Goal: Task Accomplishment & Management: Use online tool/utility

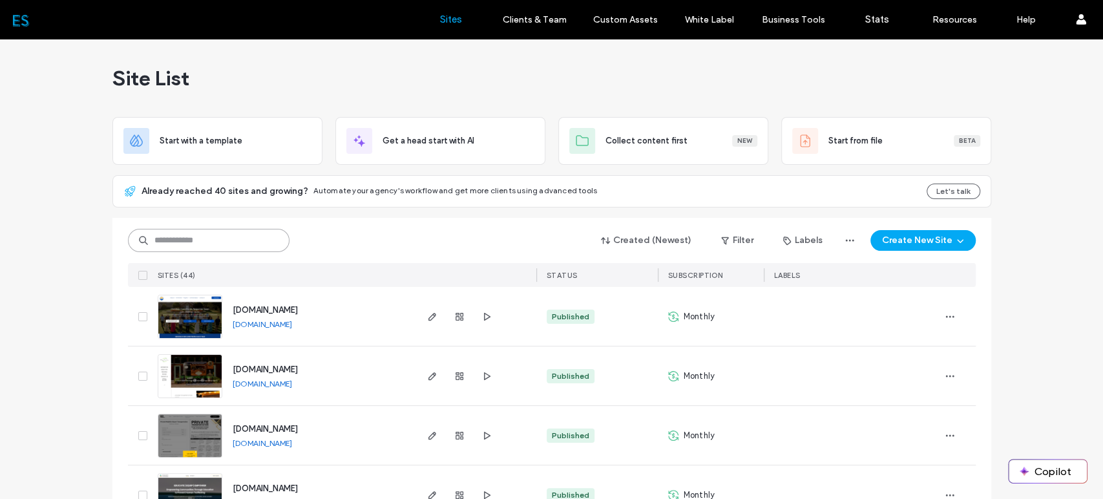
click at [219, 242] on input at bounding box center [209, 240] width 162 height 23
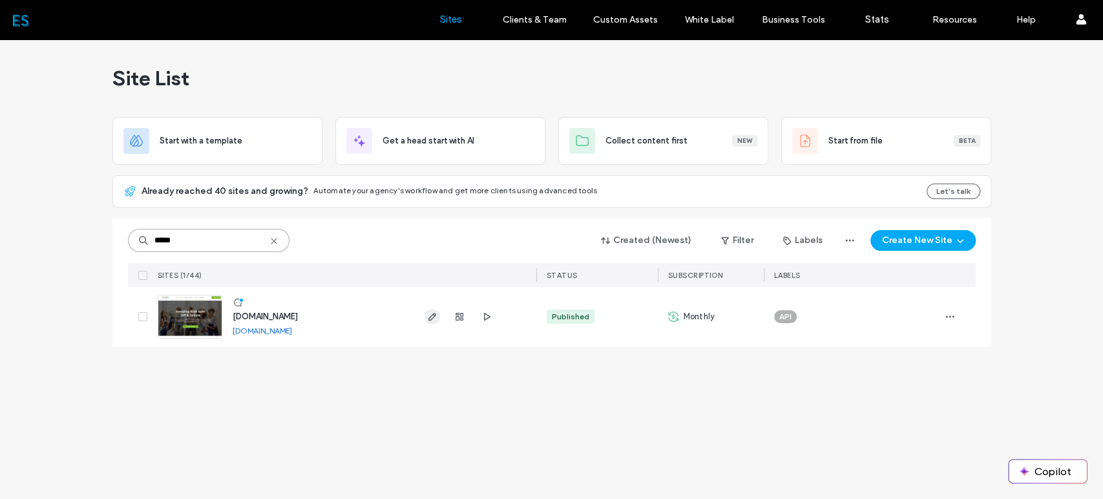
type input "*****"
click at [433, 318] on icon "button" at bounding box center [432, 316] width 10 height 10
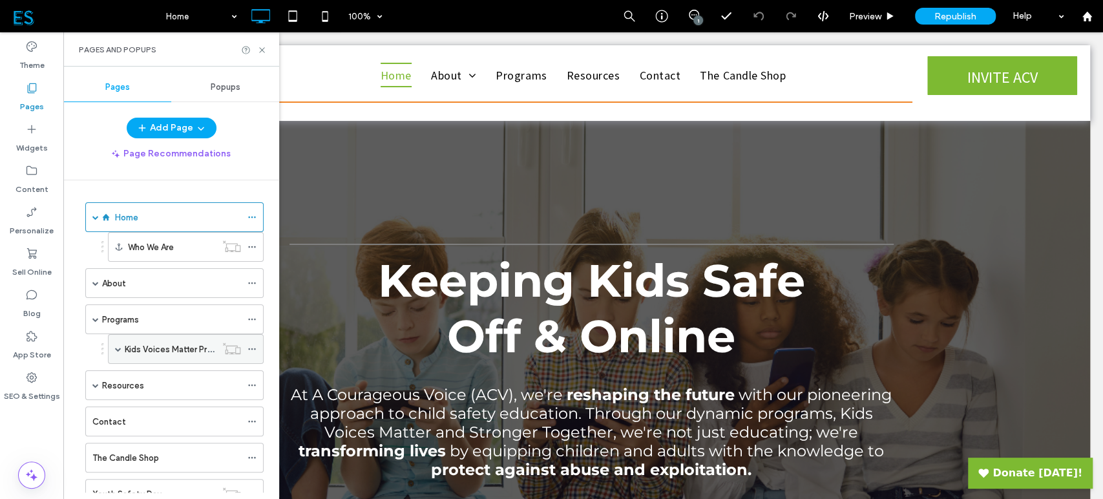
click at [138, 344] on label "Kids Voices Matter Program" at bounding box center [178, 349] width 107 height 23
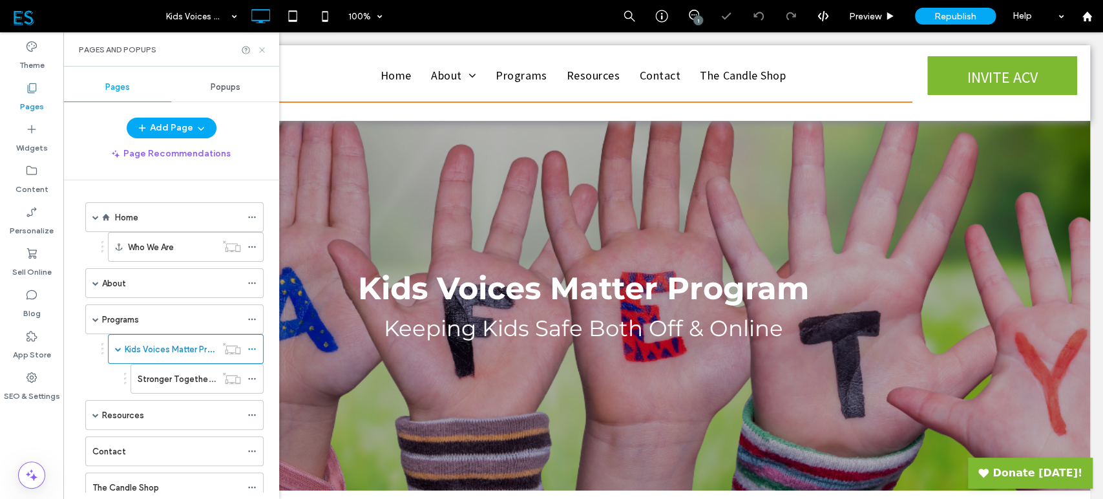
click at [261, 52] on icon at bounding box center [262, 50] width 10 height 10
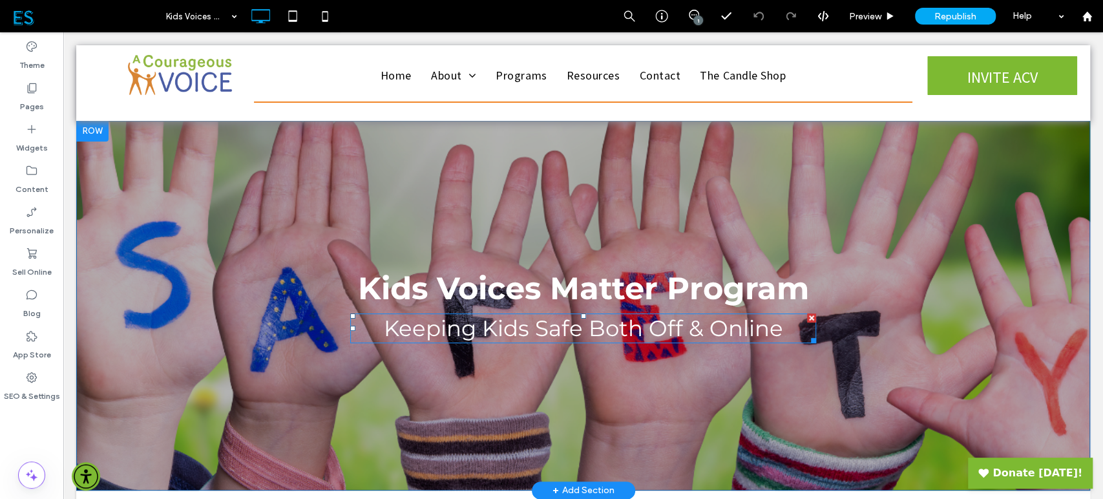
click at [698, 331] on span "Keeping Kids Safe Both Off & Online" at bounding box center [583, 328] width 399 height 27
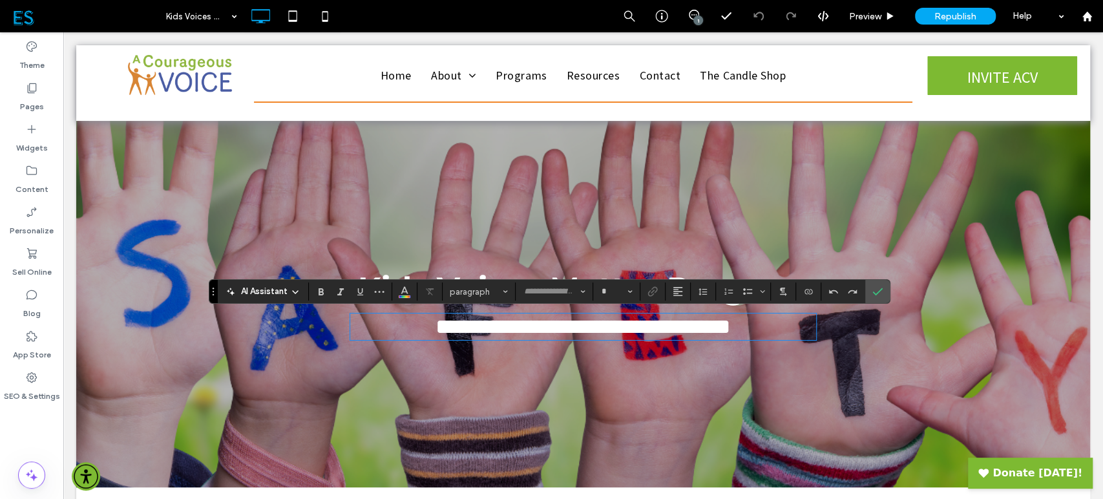
type input "**********"
type input "**"
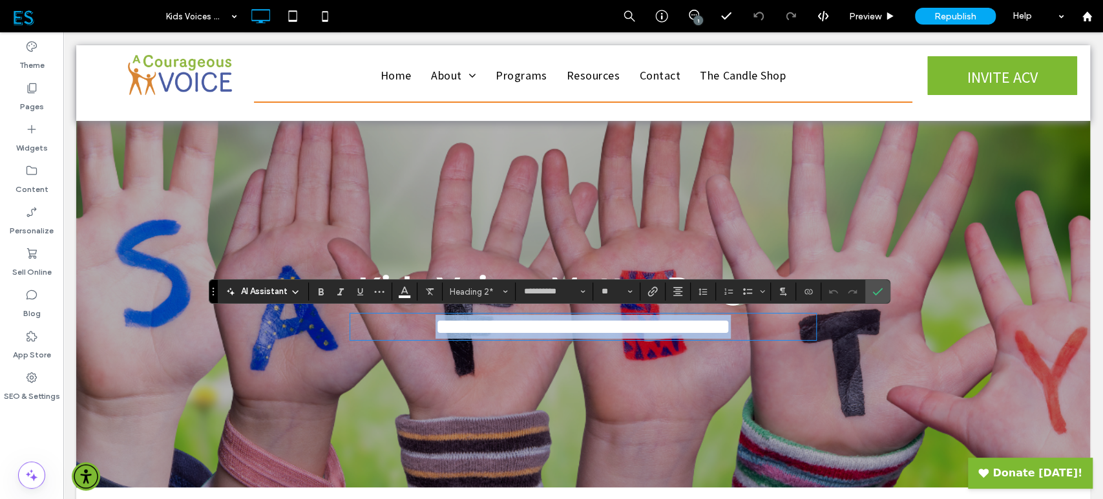
click at [775, 330] on h2 "**********" at bounding box center [583, 327] width 466 height 24
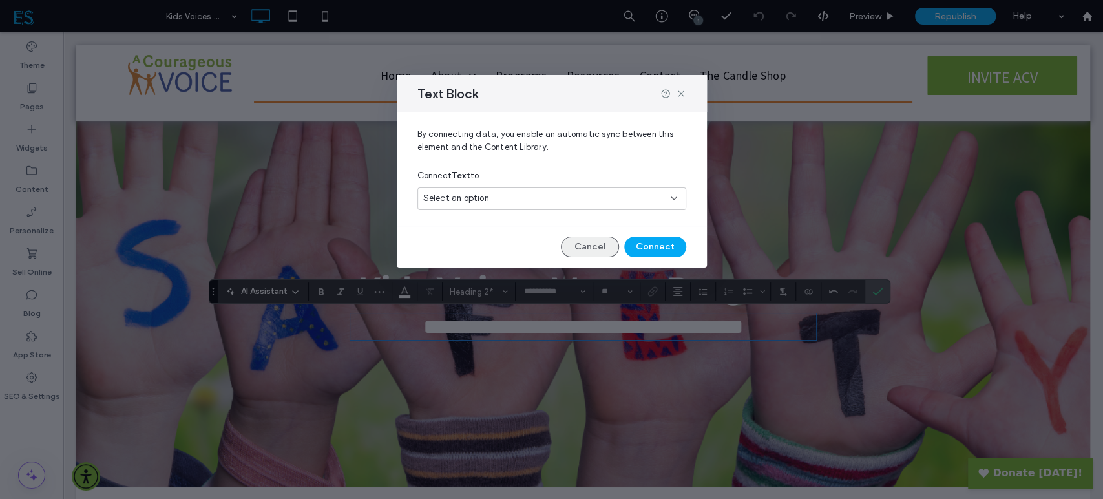
click at [587, 247] on button "Cancel" at bounding box center [590, 246] width 58 height 21
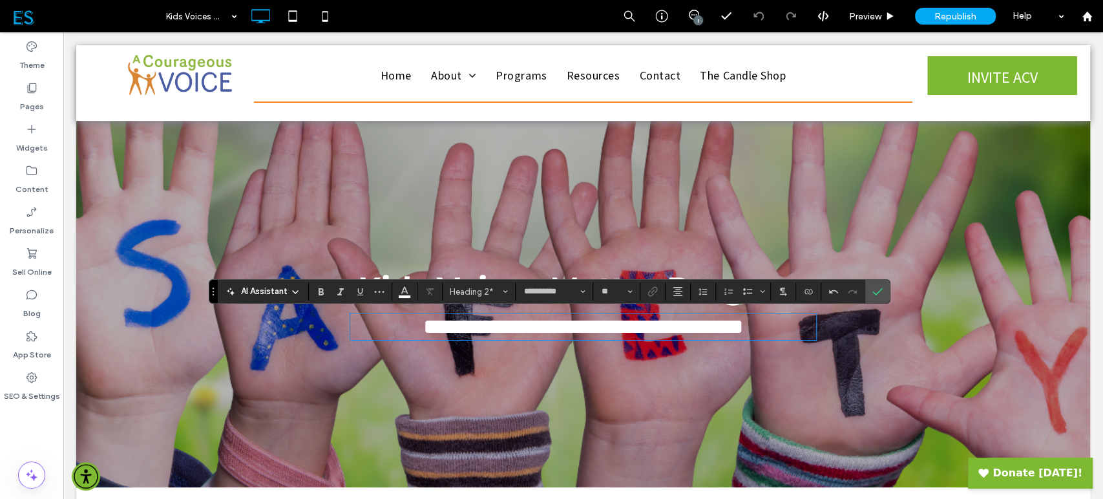
click at [797, 330] on h2 "**********" at bounding box center [583, 327] width 466 height 24
drag, startPoint x: 870, startPoint y: 293, endPoint x: 803, endPoint y: 258, distance: 75.1
click at [870, 293] on label "Confirm" at bounding box center [877, 291] width 19 height 23
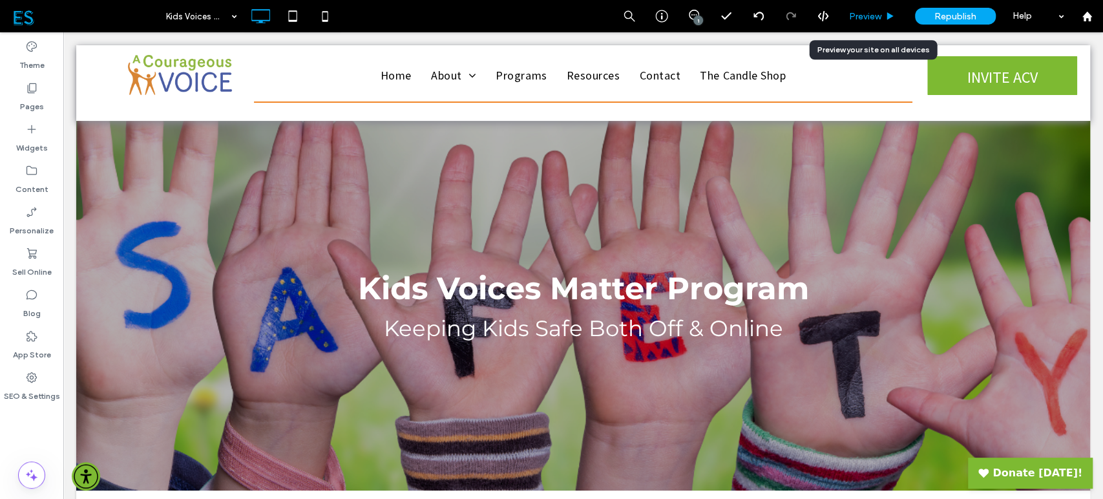
click at [872, 21] on span "Preview" at bounding box center [865, 16] width 32 height 11
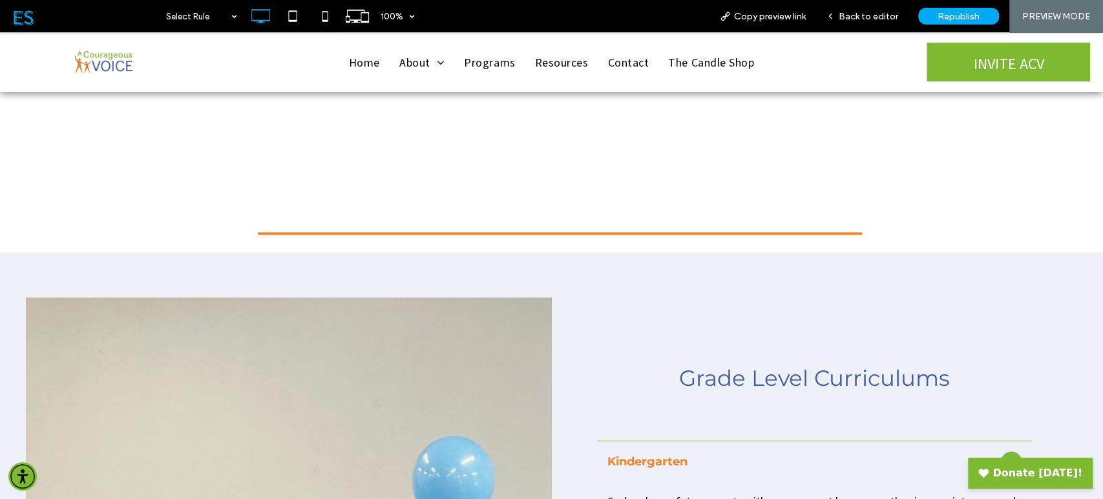
scroll to position [933, 0]
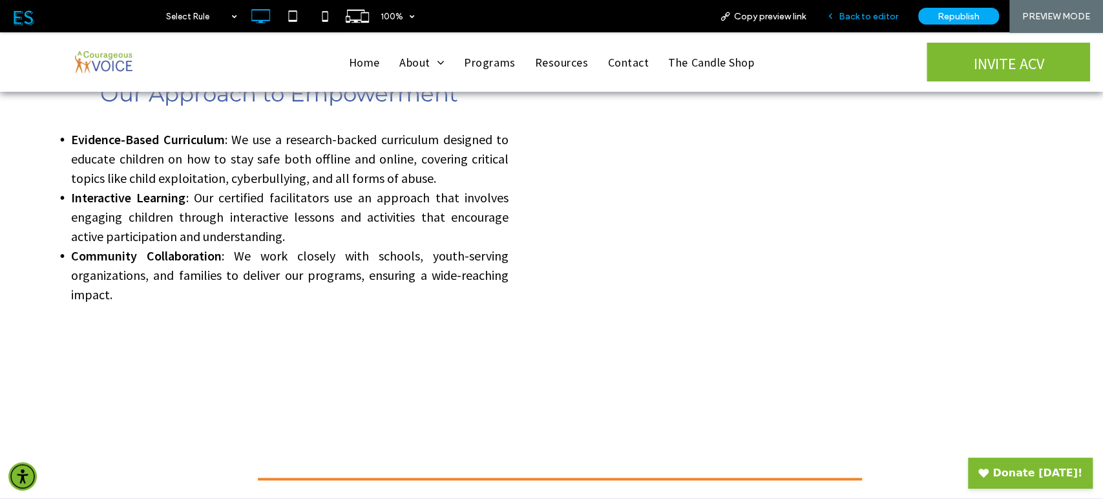
drag, startPoint x: 858, startPoint y: 14, endPoint x: 440, endPoint y: 32, distance: 418.4
click at [858, 14] on span "Back to editor" at bounding box center [868, 16] width 59 height 11
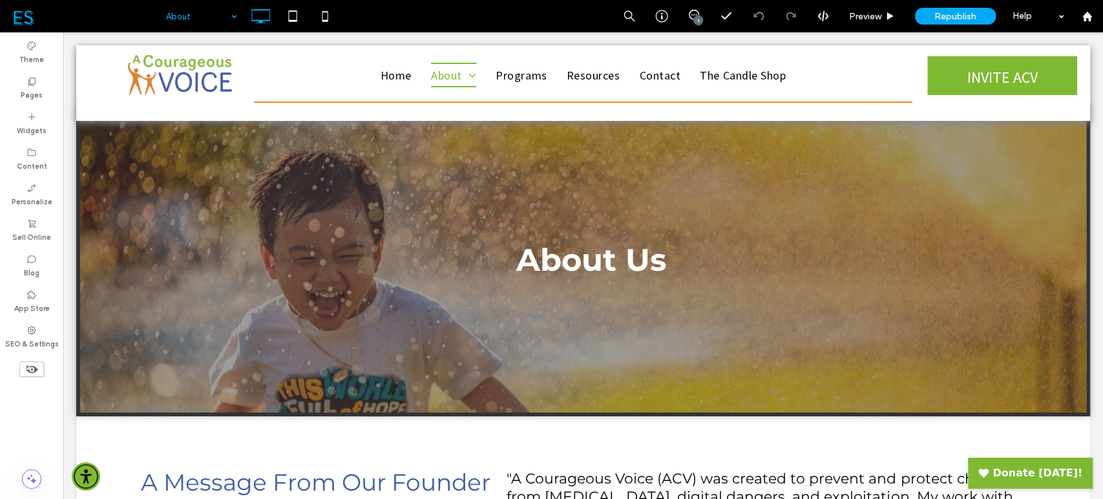
click at [213, 14] on input at bounding box center [198, 16] width 65 height 32
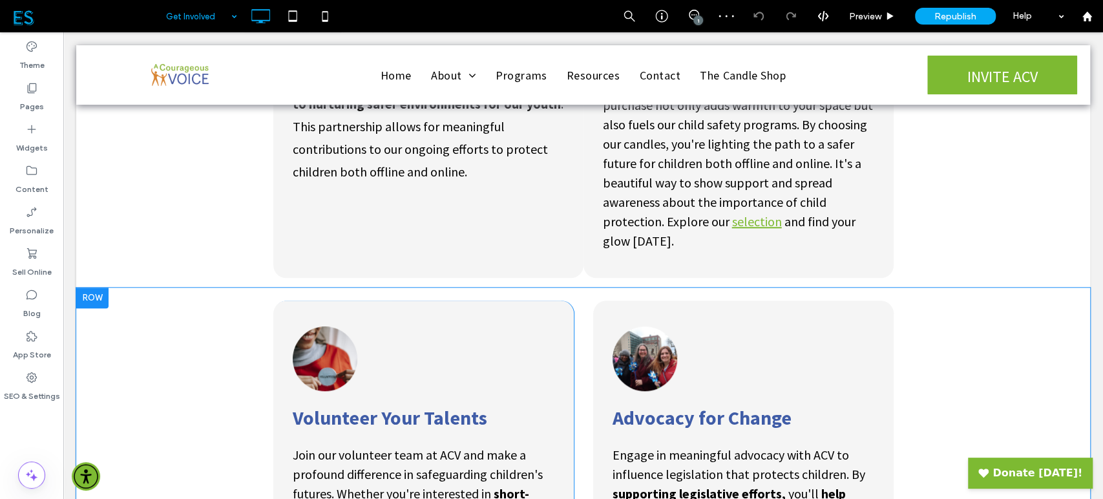
scroll to position [861, 0]
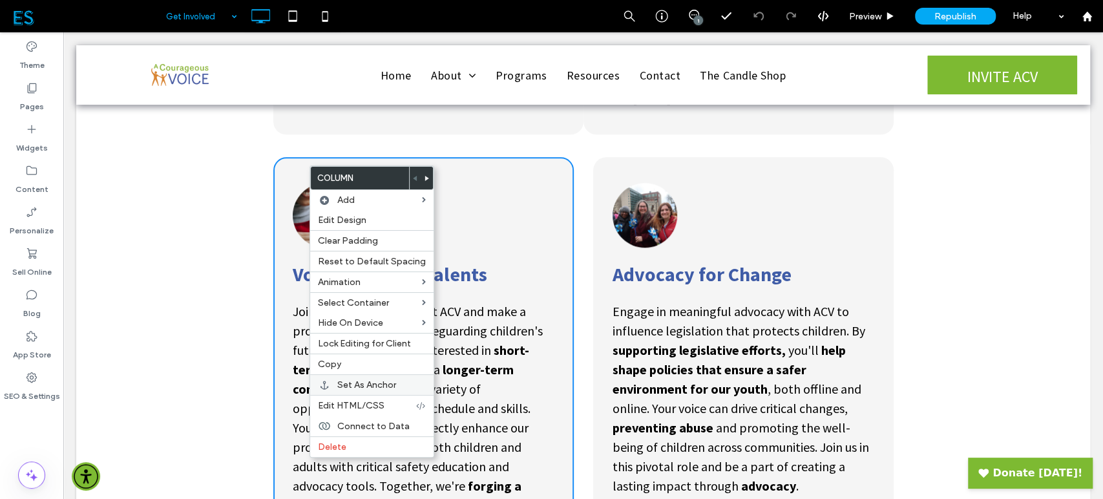
click at [347, 386] on span "Set As Anchor" at bounding box center [366, 384] width 59 height 11
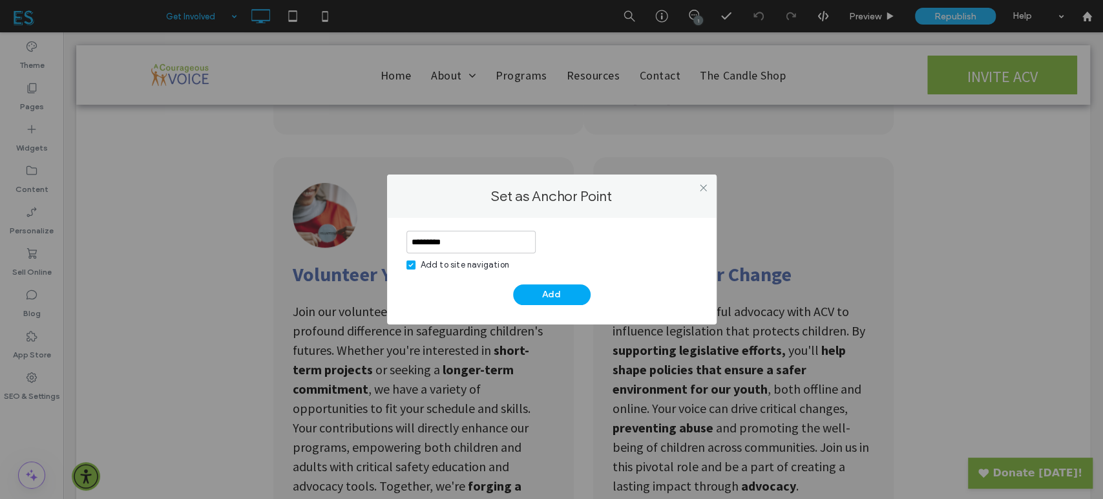
type input "*********"
click at [410, 260] on span at bounding box center [410, 264] width 9 height 9
click at [554, 297] on button "Add" at bounding box center [552, 294] width 78 height 21
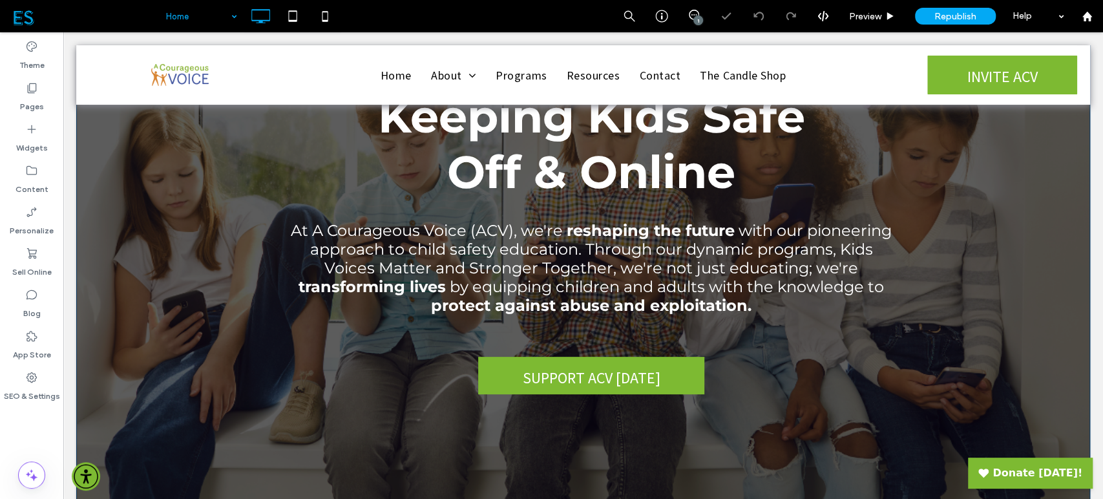
scroll to position [215, 0]
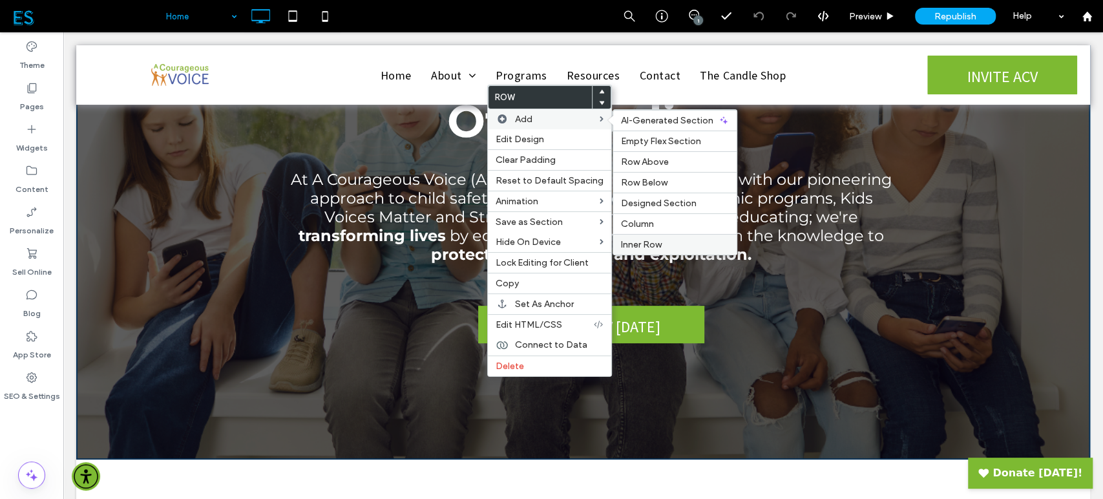
click at [668, 242] on label "Inner Row" at bounding box center [675, 244] width 108 height 11
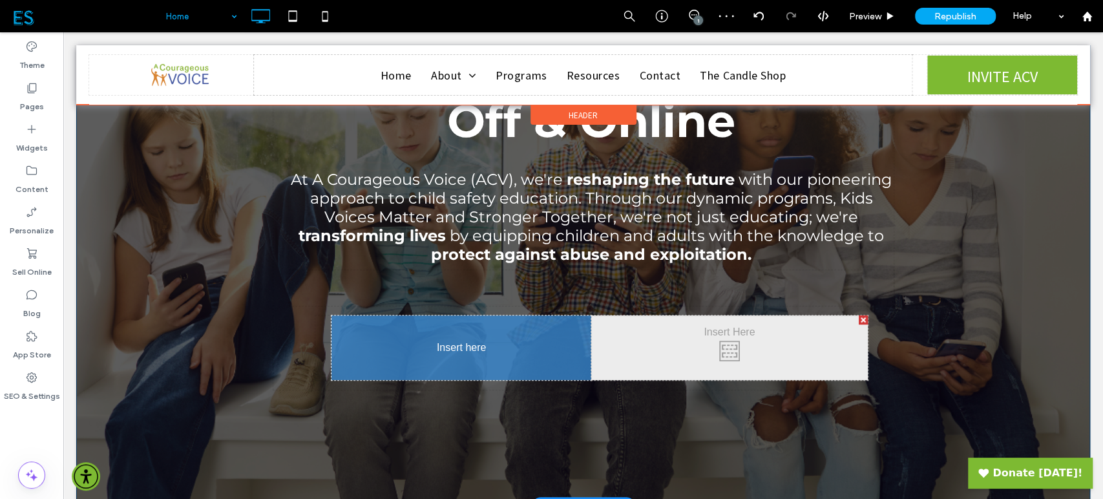
drag, startPoint x: 564, startPoint y: 324, endPoint x: 478, endPoint y: 346, distance: 88.7
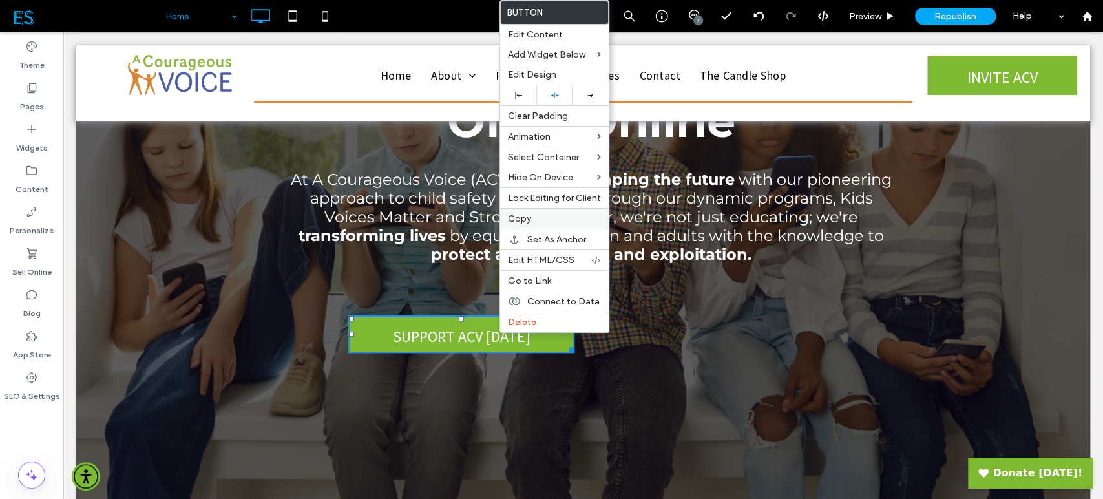
click at [544, 219] on label "Copy" at bounding box center [554, 218] width 93 height 11
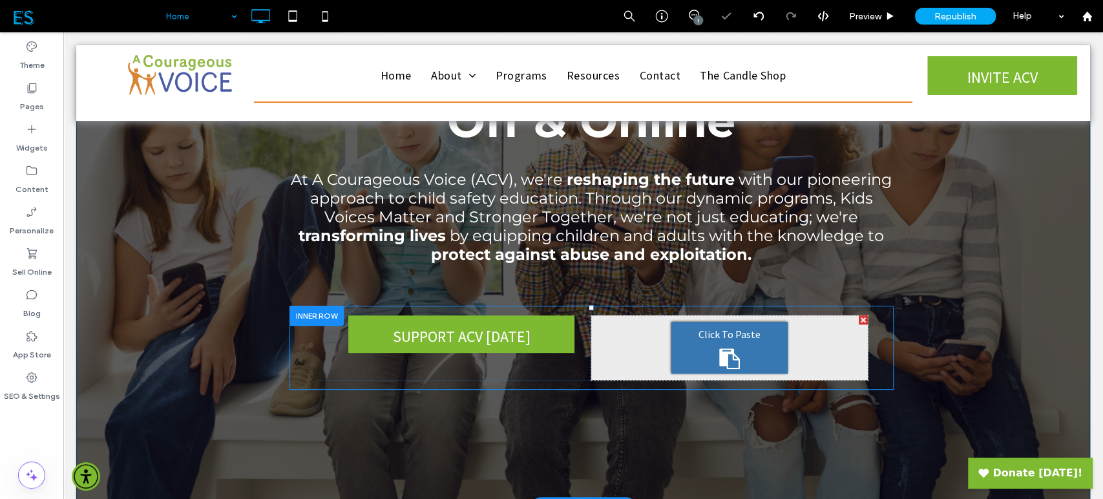
click at [711, 358] on div "Click To Paste" at bounding box center [729, 348] width 116 height 52
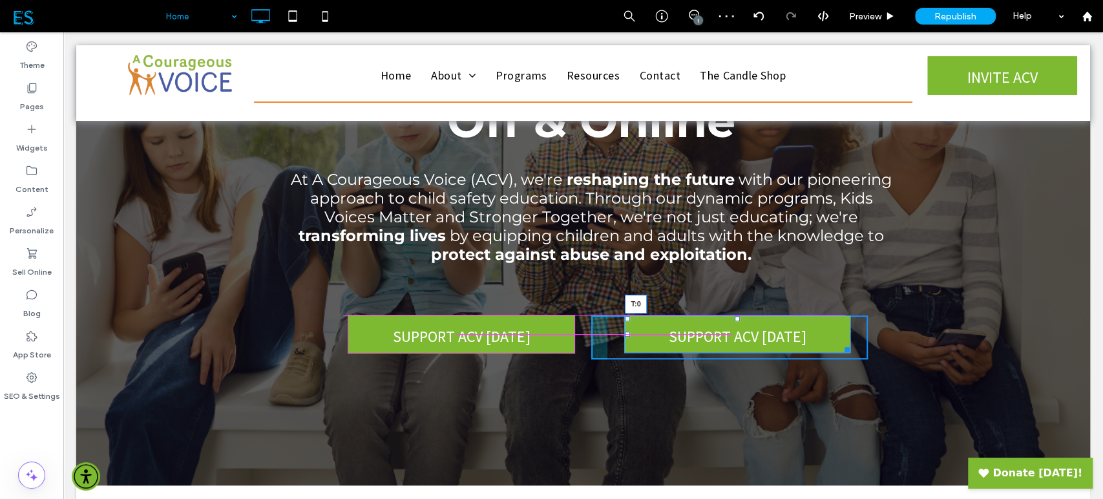
drag, startPoint x: 731, startPoint y: 324, endPoint x: 788, endPoint y: 353, distance: 64.4
click at [729, 318] on div "Click To Paste Click To Paste SUPPORT ACV TODAY T:0" at bounding box center [729, 337] width 276 height 44
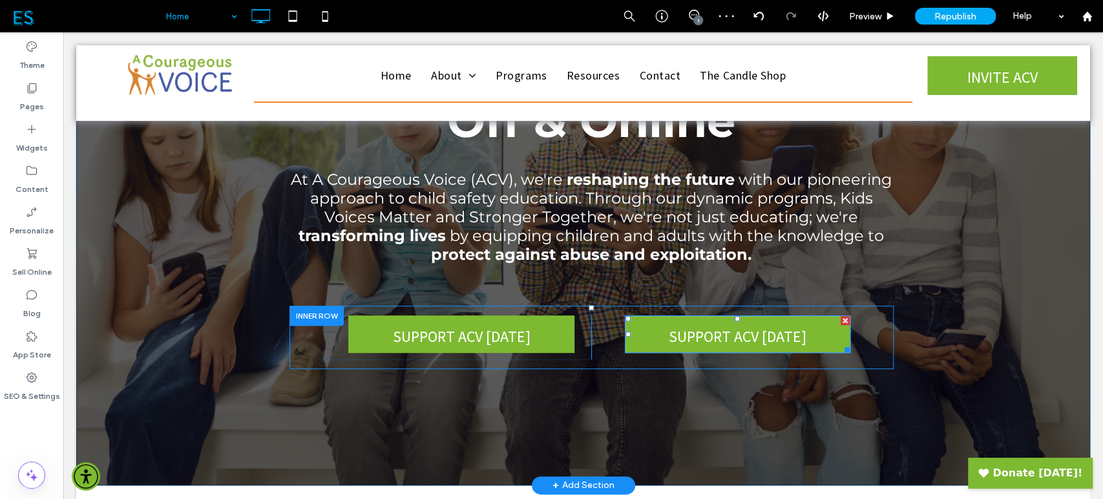
click at [716, 331] on span "SUPPORT ACV TODAY" at bounding box center [738, 336] width 138 height 41
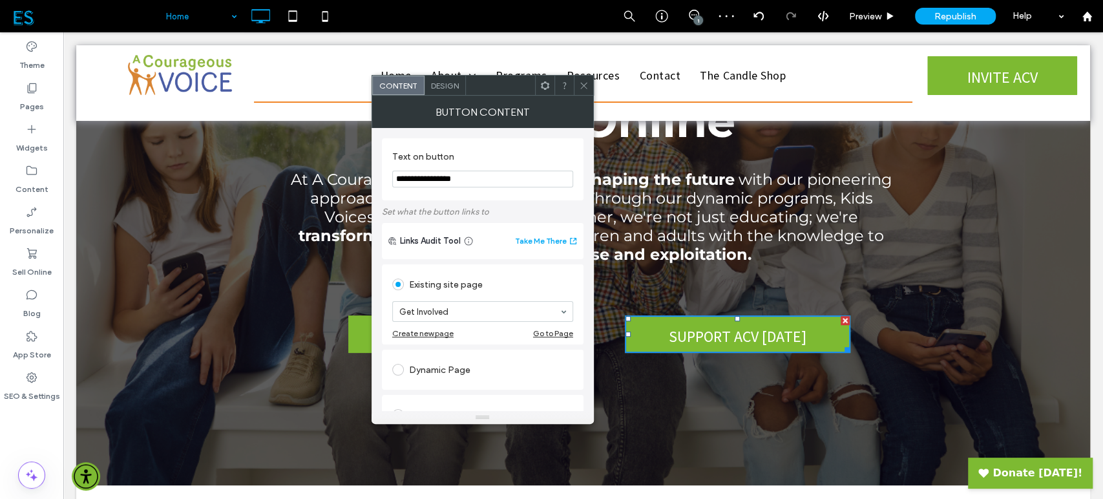
click at [491, 180] on input "**********" at bounding box center [482, 179] width 181 height 17
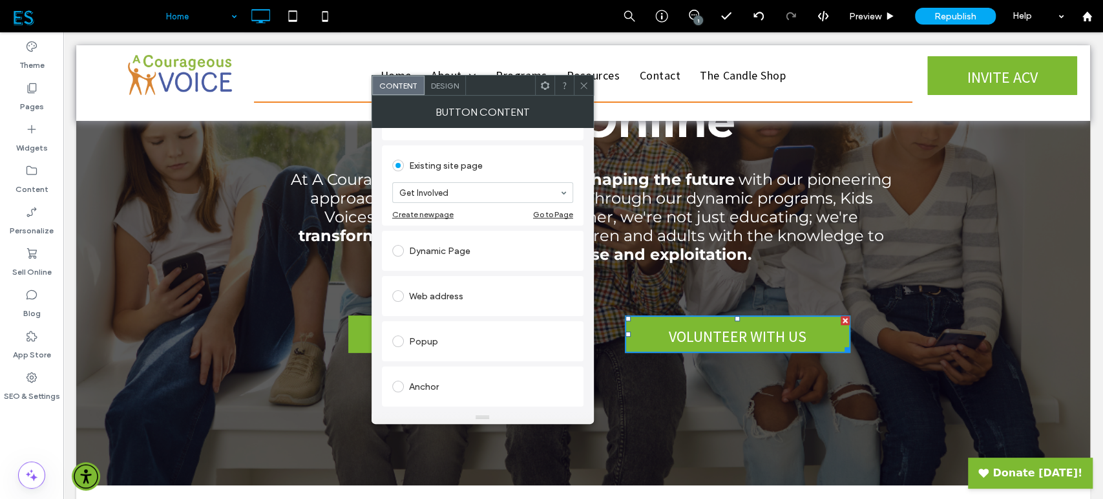
scroll to position [143, 0]
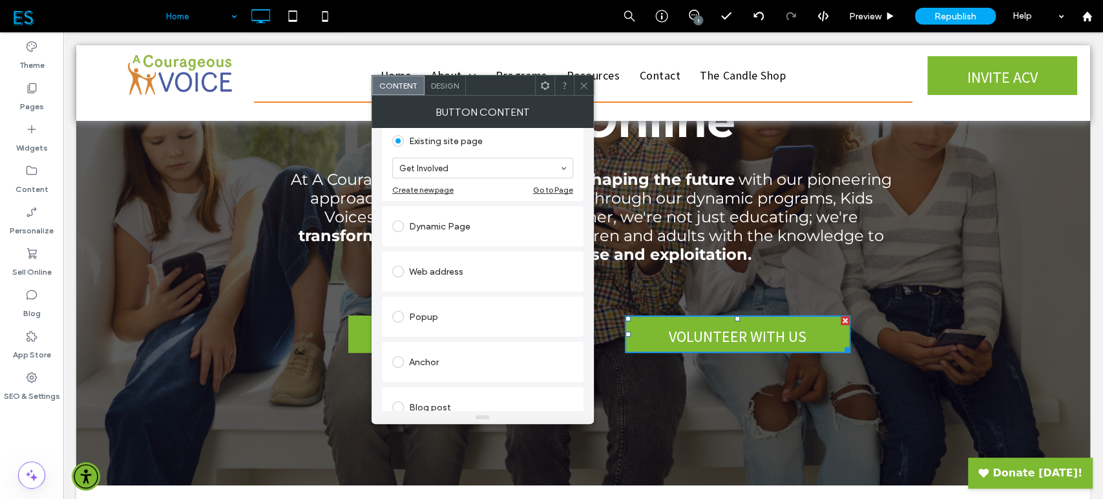
type input "**********"
click at [427, 360] on div "Anchor" at bounding box center [482, 361] width 181 height 21
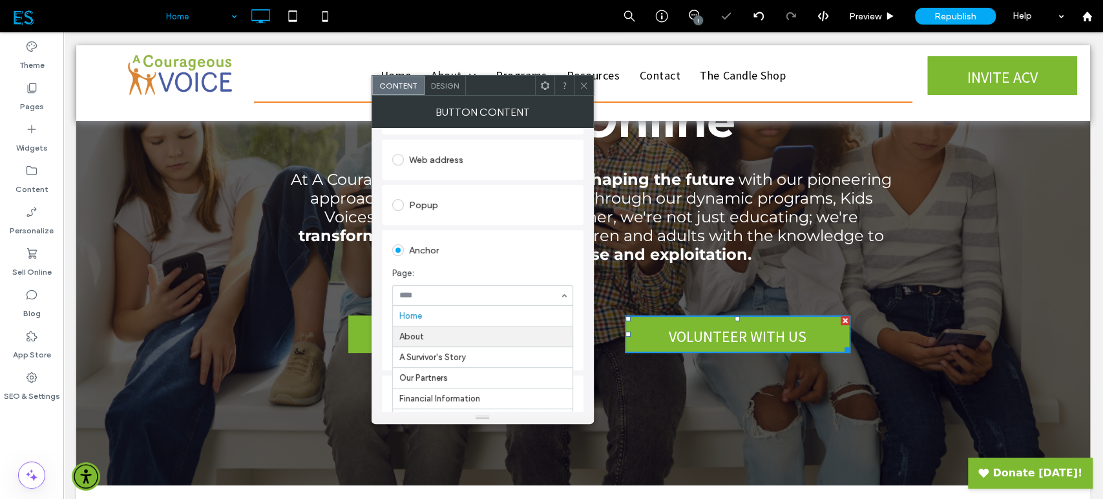
scroll to position [72, 0]
click at [584, 85] on icon at bounding box center [584, 86] width 10 height 10
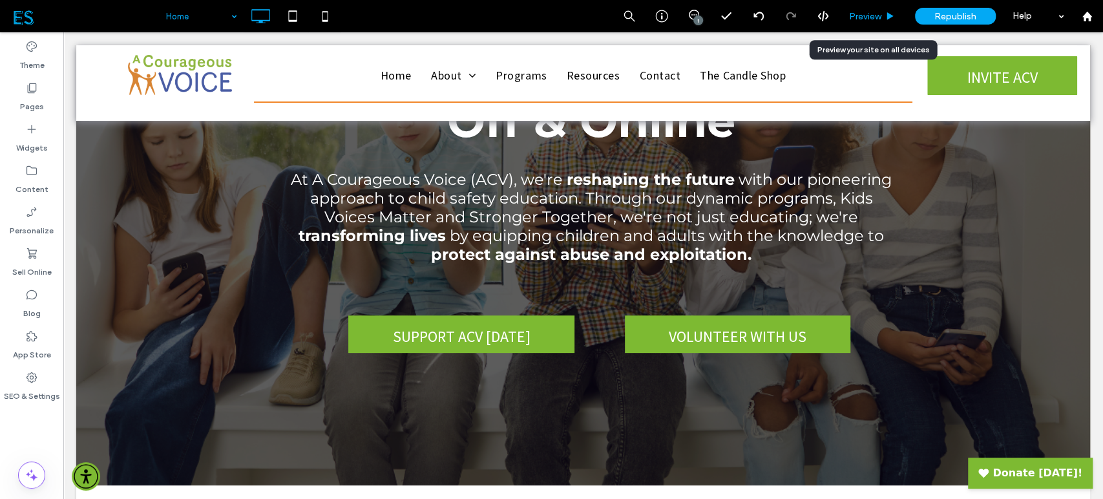
click at [860, 7] on div "Preview" at bounding box center [872, 16] width 66 height 32
click at [860, 17] on span "Preview" at bounding box center [865, 16] width 32 height 11
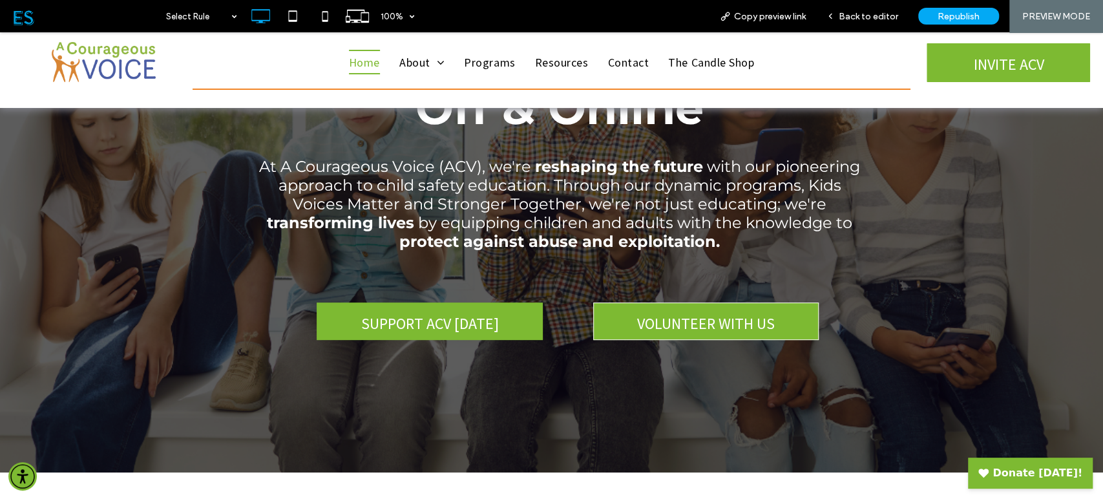
click at [644, 321] on span "VOLUNTEER WITH US" at bounding box center [706, 323] width 138 height 41
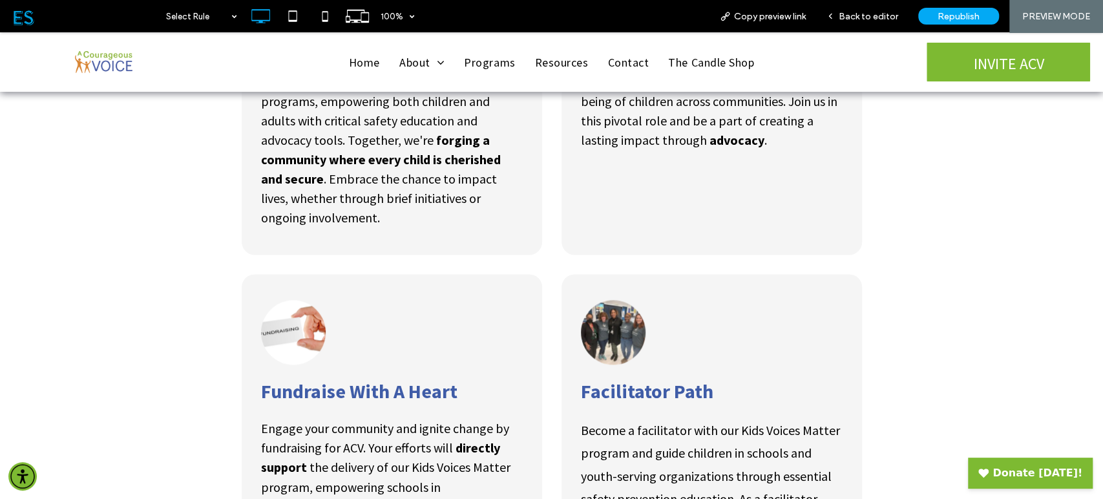
scroll to position [1067, 0]
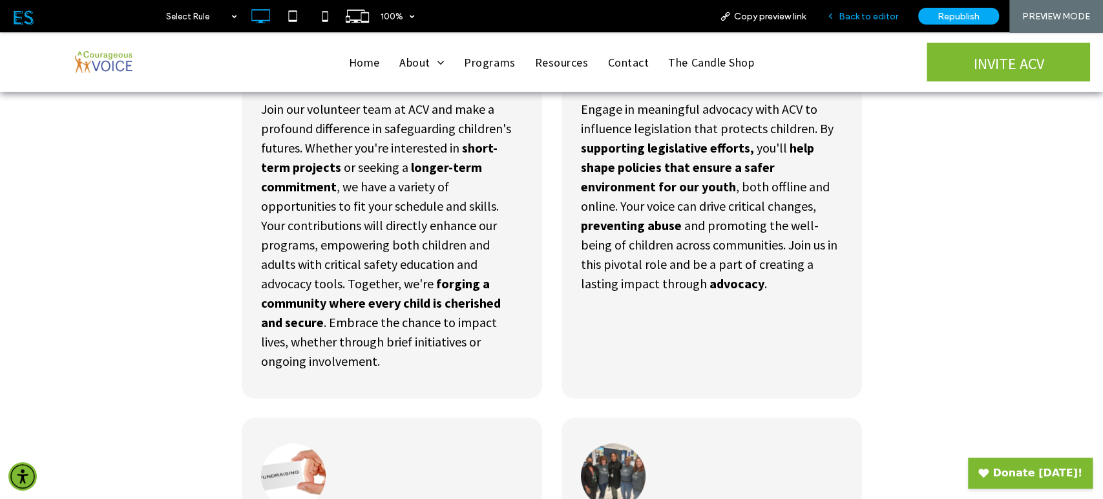
click at [845, 18] on span "Back to editor" at bounding box center [868, 16] width 59 height 11
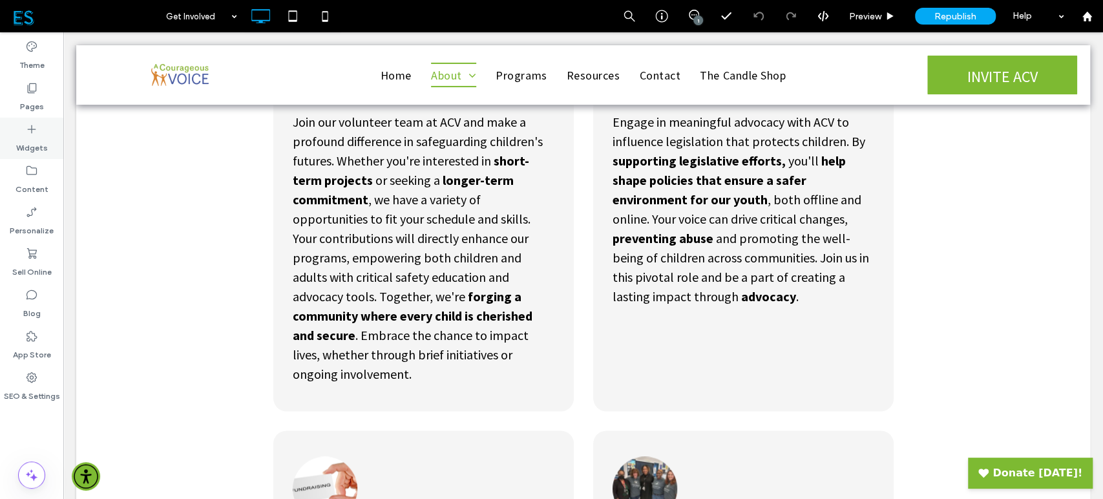
click at [41, 143] on label "Widgets" at bounding box center [32, 145] width 32 height 18
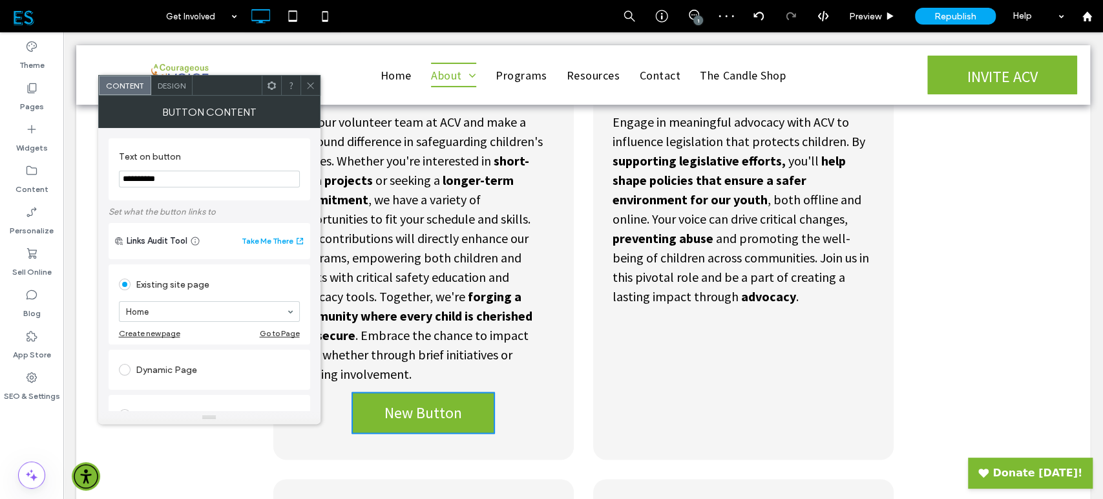
click at [265, 90] on div at bounding box center [271, 85] width 19 height 19
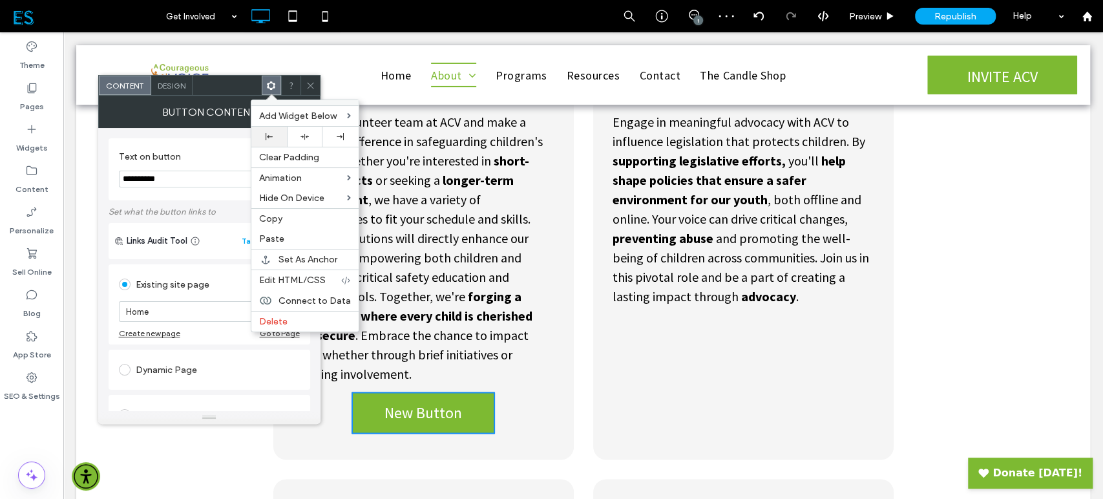
click at [271, 138] on icon at bounding box center [269, 136] width 7 height 7
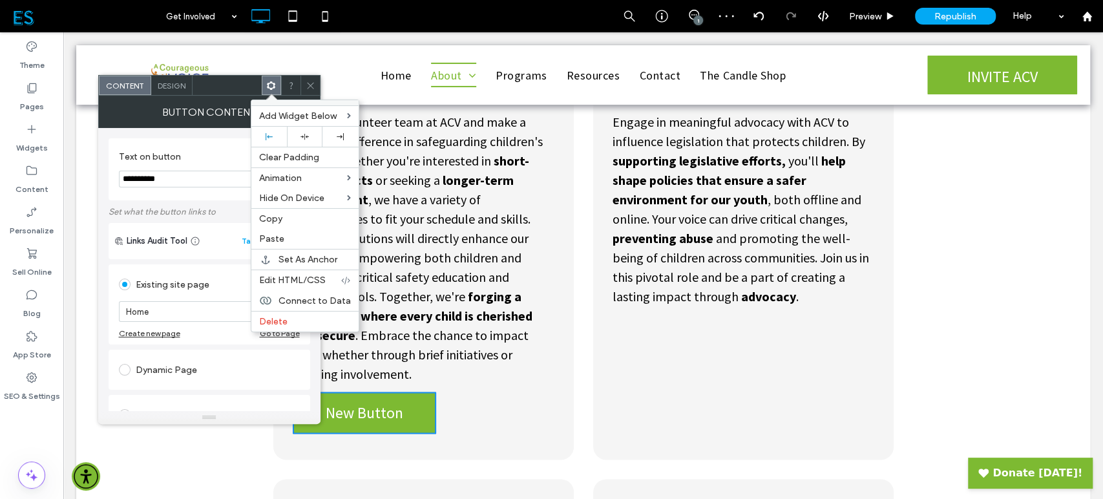
click at [181, 155] on label "Text on button" at bounding box center [207, 158] width 176 height 14
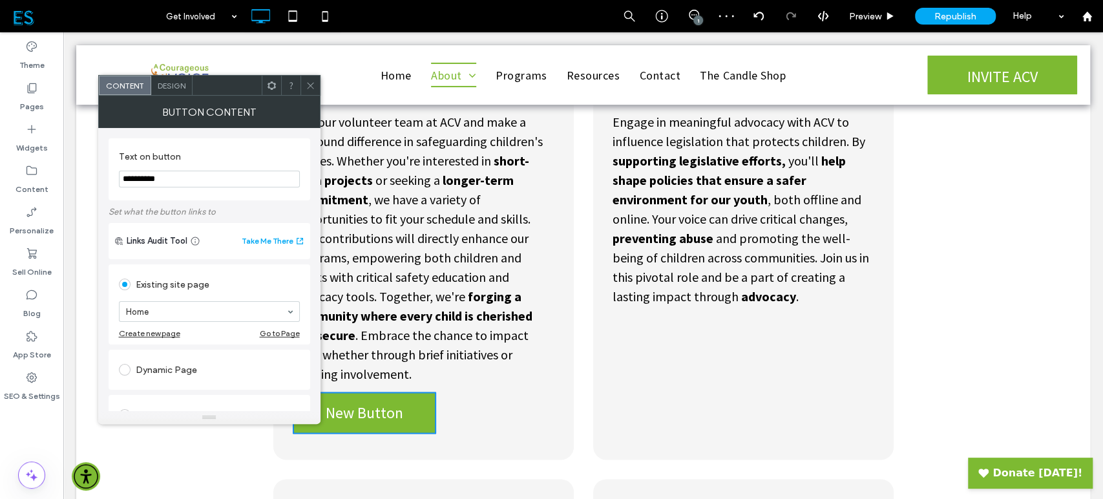
drag, startPoint x: 173, startPoint y: 184, endPoint x: 110, endPoint y: 181, distance: 62.7
click at [110, 181] on div "**********" at bounding box center [210, 169] width 202 height 62
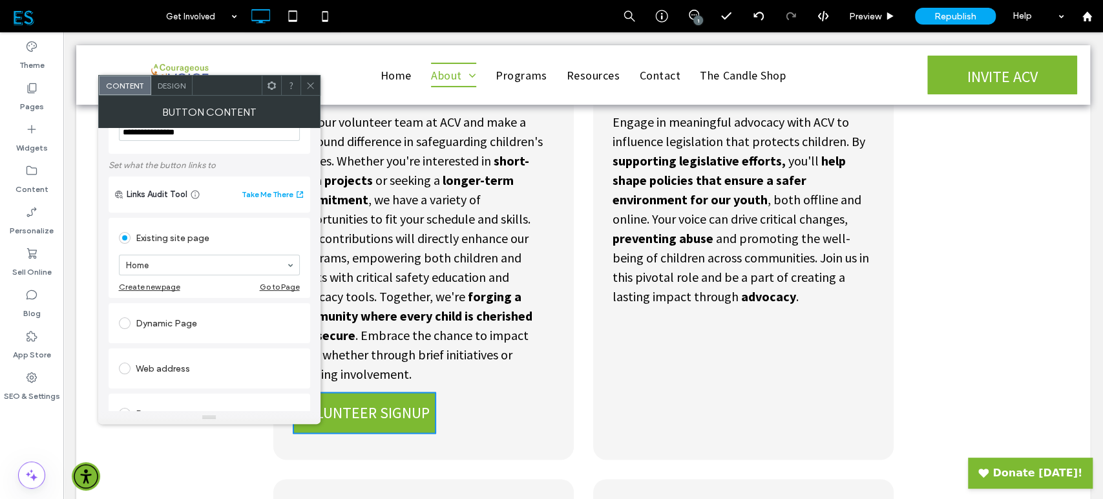
scroll to position [72, 0]
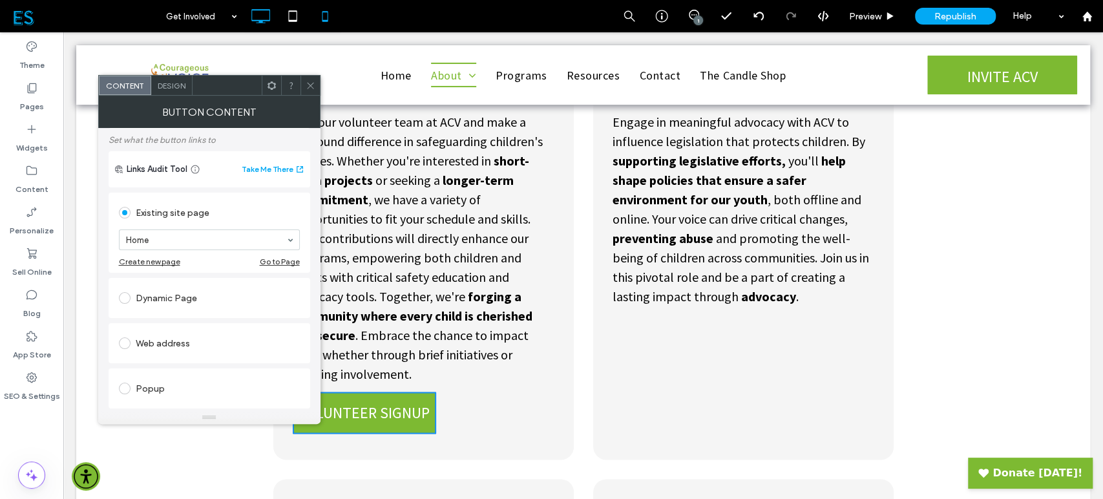
type input "**********"
click at [182, 347] on div "Web address" at bounding box center [209, 343] width 181 height 21
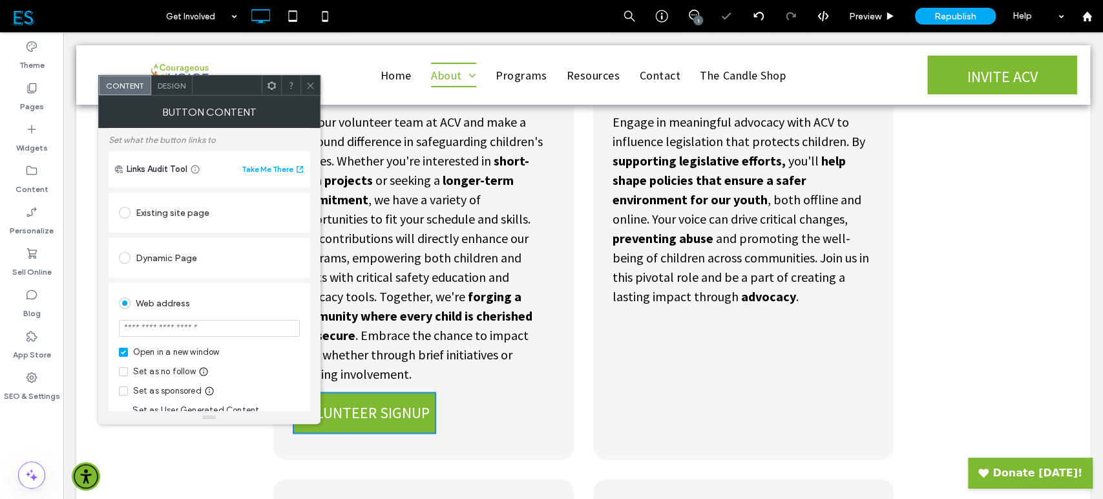
click at [206, 332] on input "url" at bounding box center [209, 328] width 181 height 17
paste input "**********"
type input "**********"
click at [122, 368] on span at bounding box center [123, 371] width 9 height 9
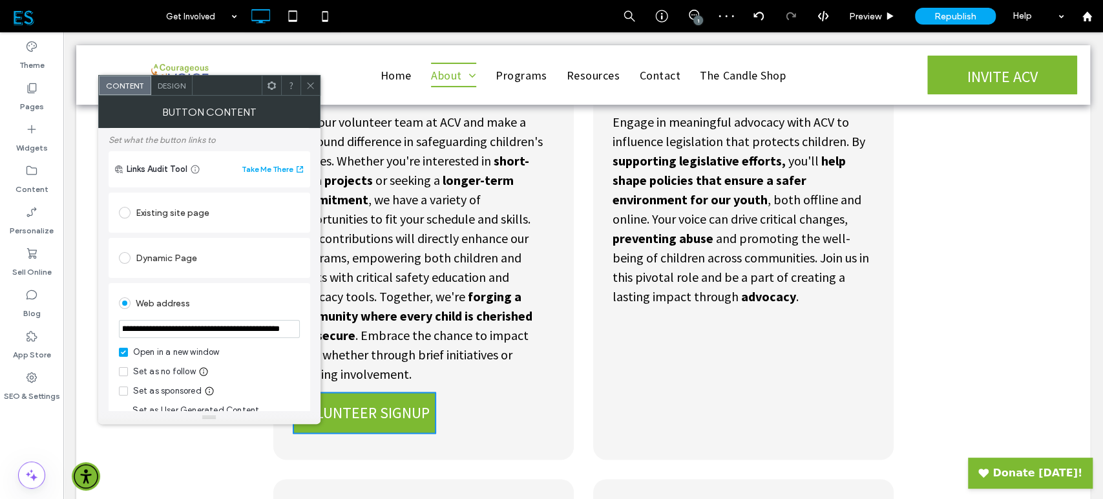
scroll to position [0, 0]
click at [312, 83] on icon at bounding box center [311, 86] width 10 height 10
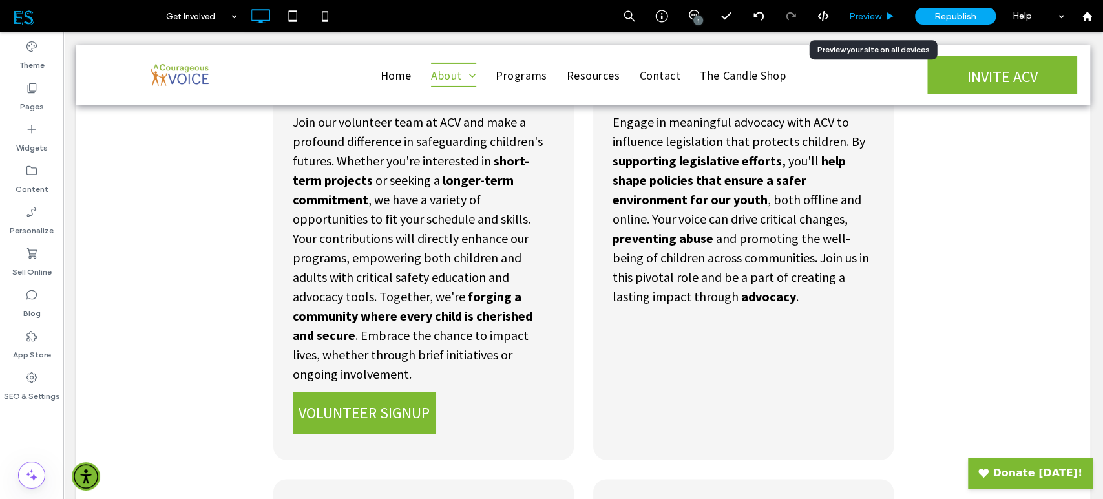
click at [871, 19] on span "Preview" at bounding box center [865, 16] width 32 height 11
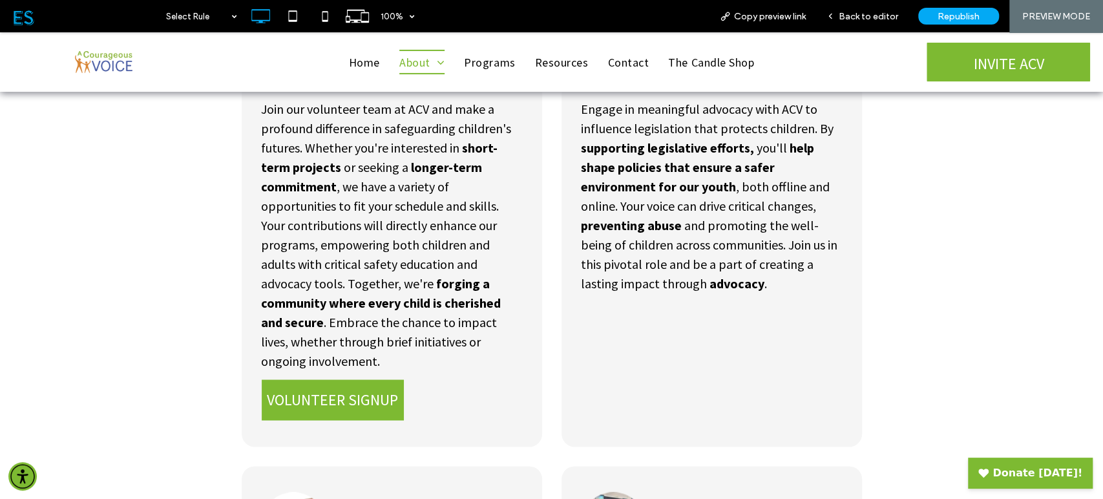
click at [354, 390] on span "VOLUNTEER SIGNUP" at bounding box center [332, 400] width 131 height 20
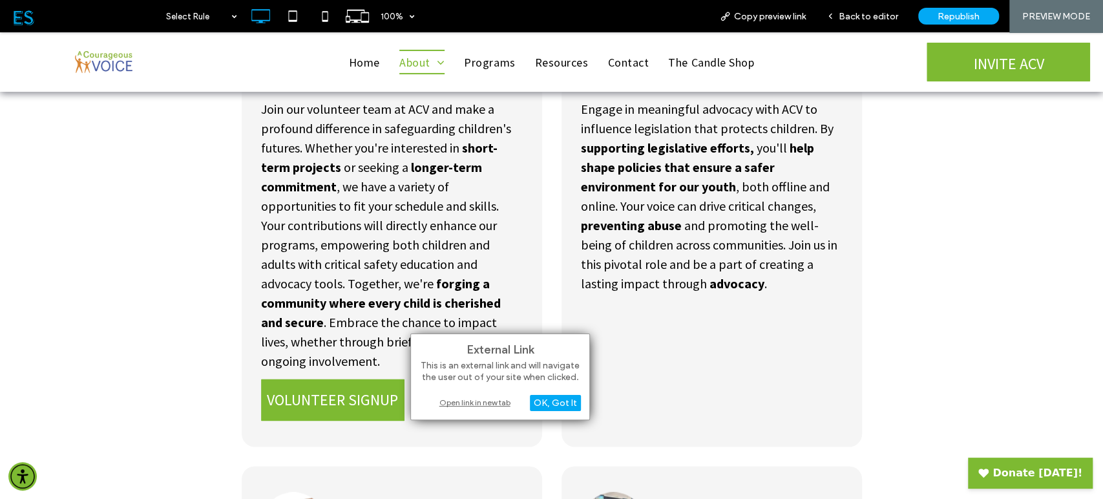
click at [450, 401] on div "Open link in new tab" at bounding box center [500, 402] width 162 height 14
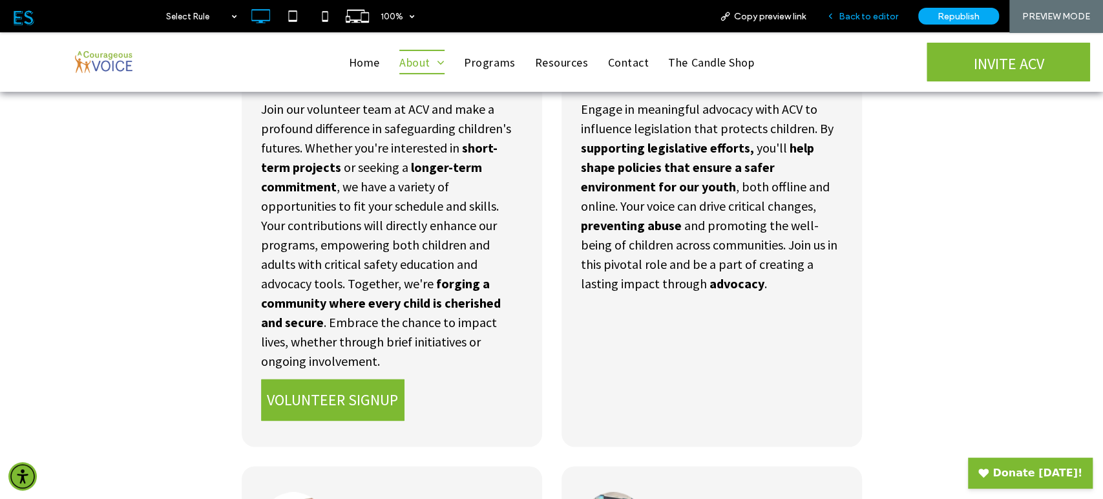
click at [853, 18] on span "Back to editor" at bounding box center [868, 16] width 59 height 11
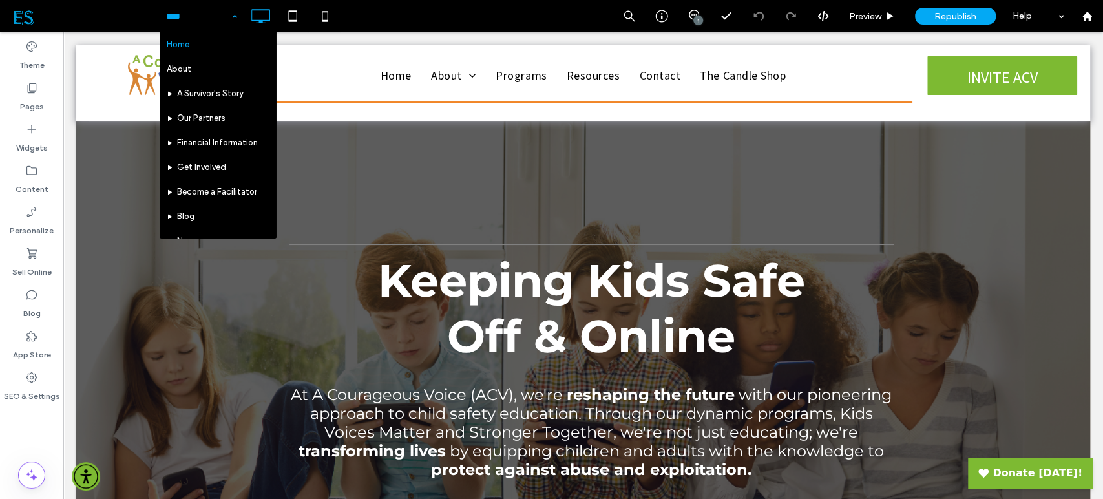
click at [236, 17] on div "Home About A Survivor's Story Our Partners Financial Information Get Involved B…" at bounding box center [202, 16] width 84 height 32
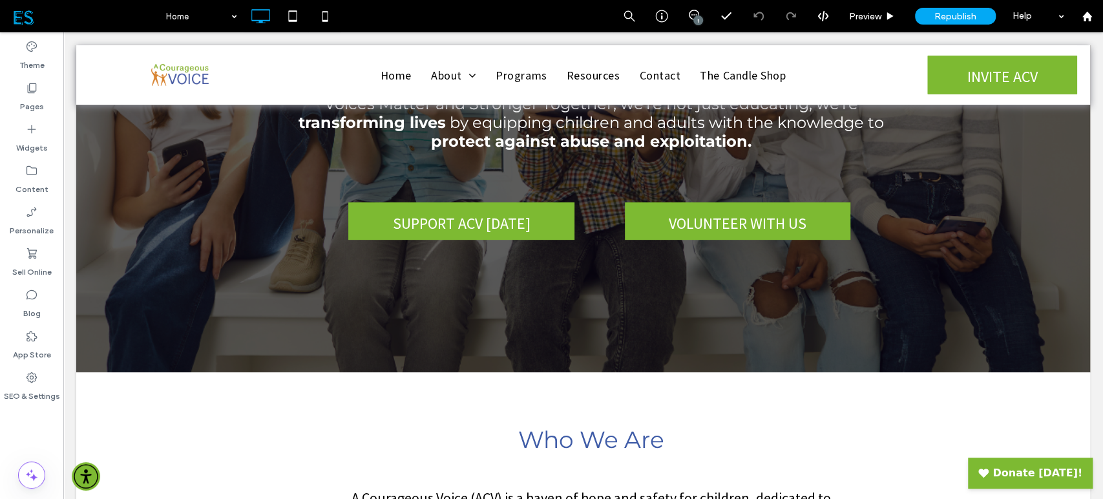
scroll to position [278, 0]
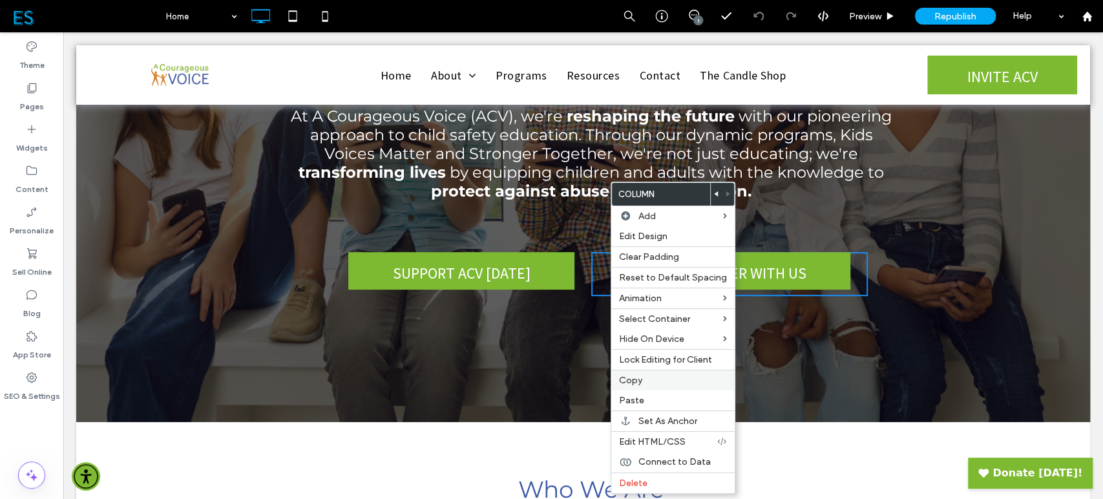
click at [648, 383] on label "Copy" at bounding box center [673, 380] width 108 height 11
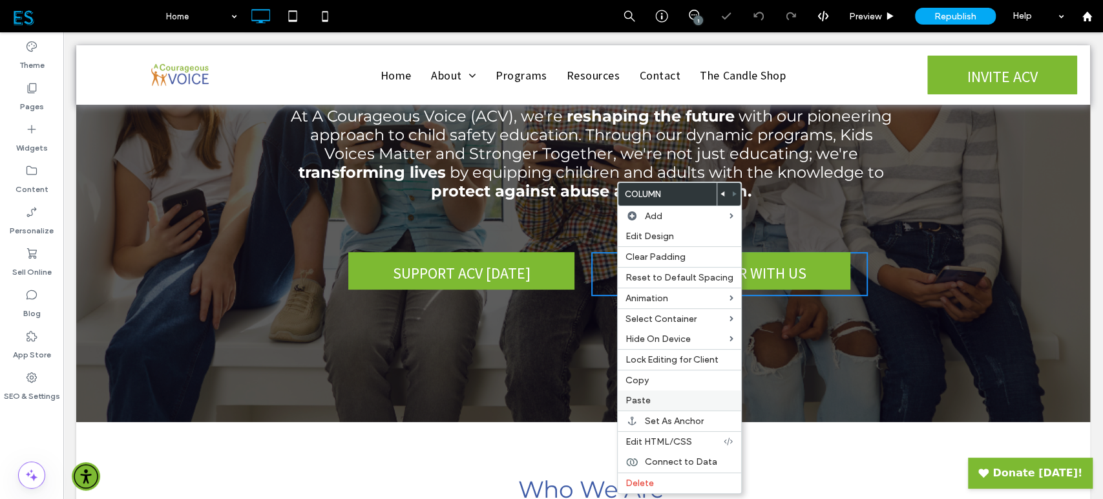
click at [651, 397] on label "Paste" at bounding box center [679, 400] width 108 height 11
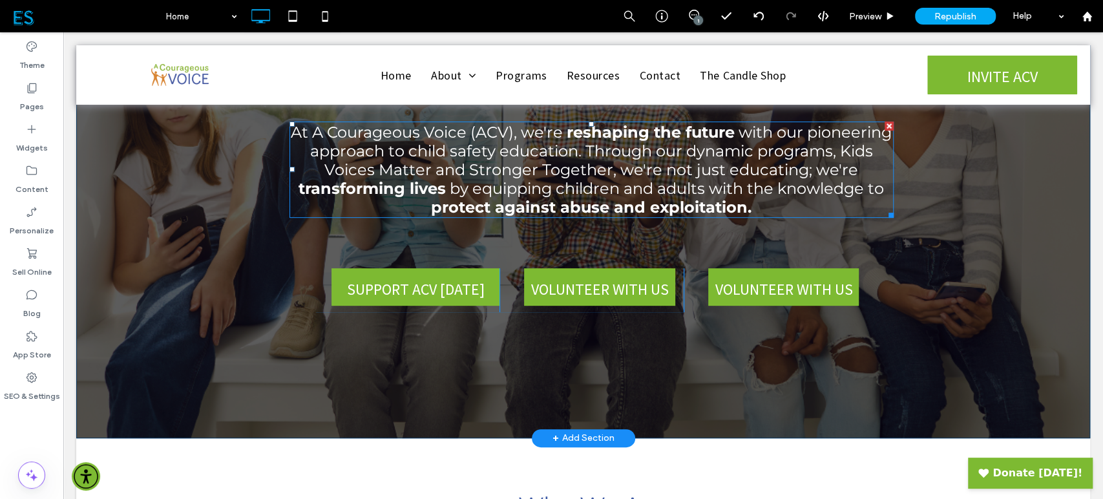
scroll to position [287, 0]
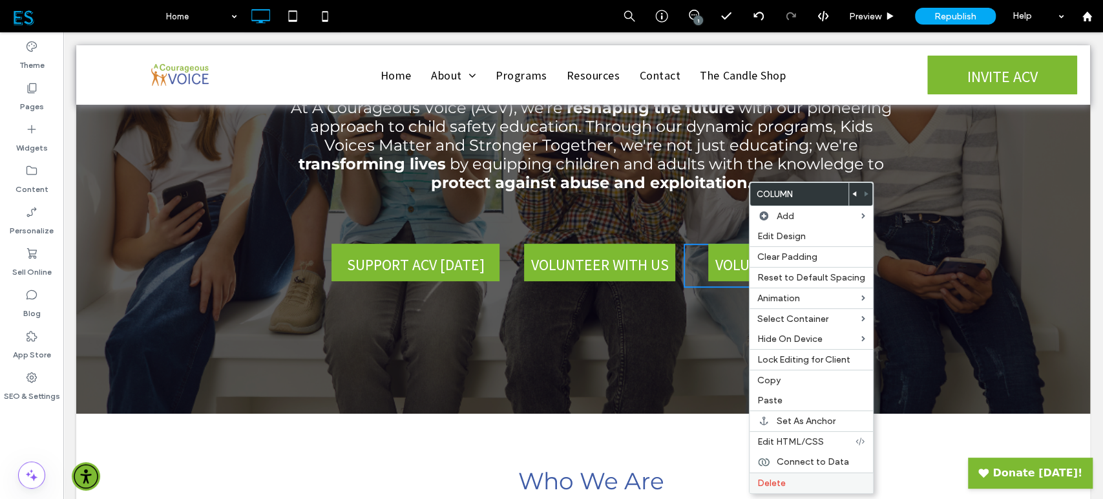
click at [802, 481] on label "Delete" at bounding box center [811, 482] width 108 height 11
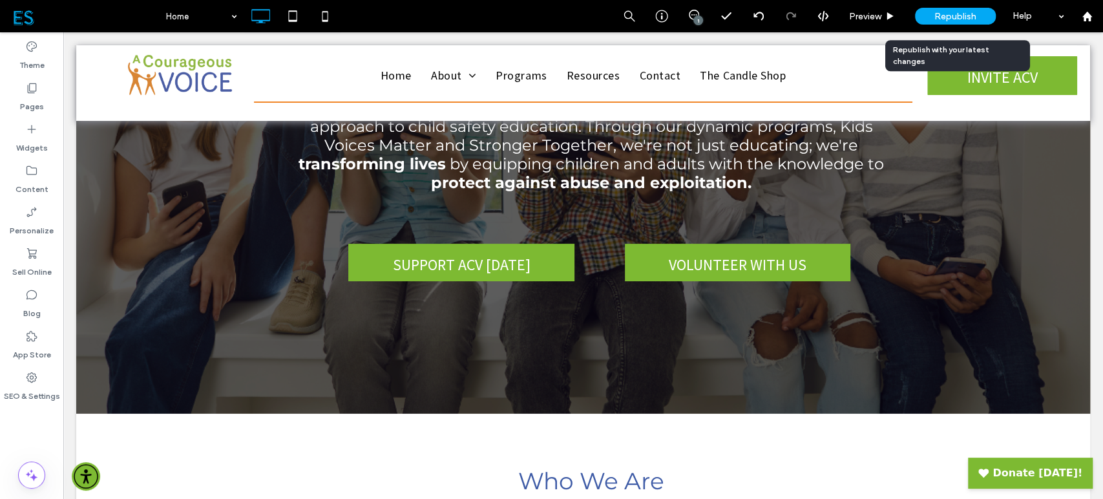
click at [964, 17] on span "Republish" at bounding box center [955, 16] width 42 height 11
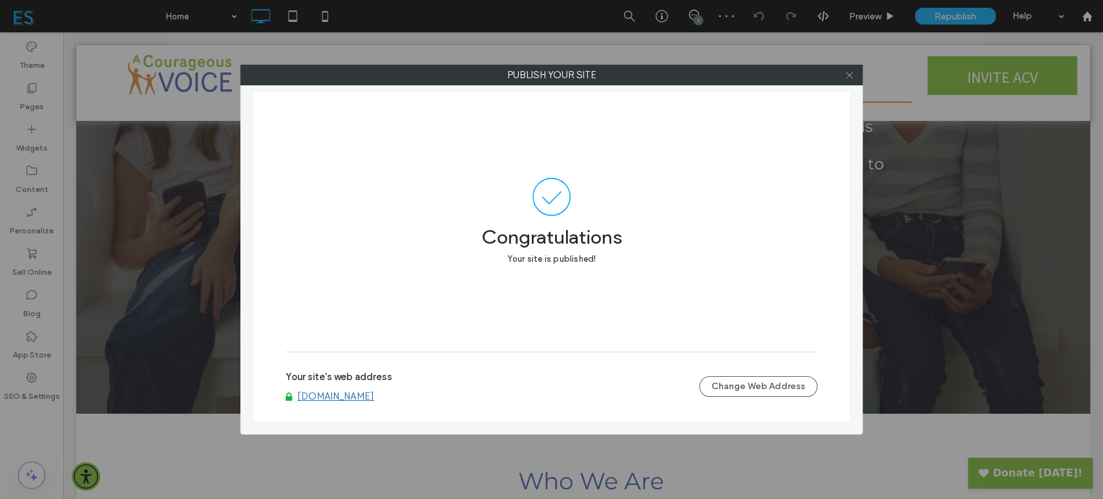
click at [850, 78] on icon at bounding box center [849, 75] width 10 height 10
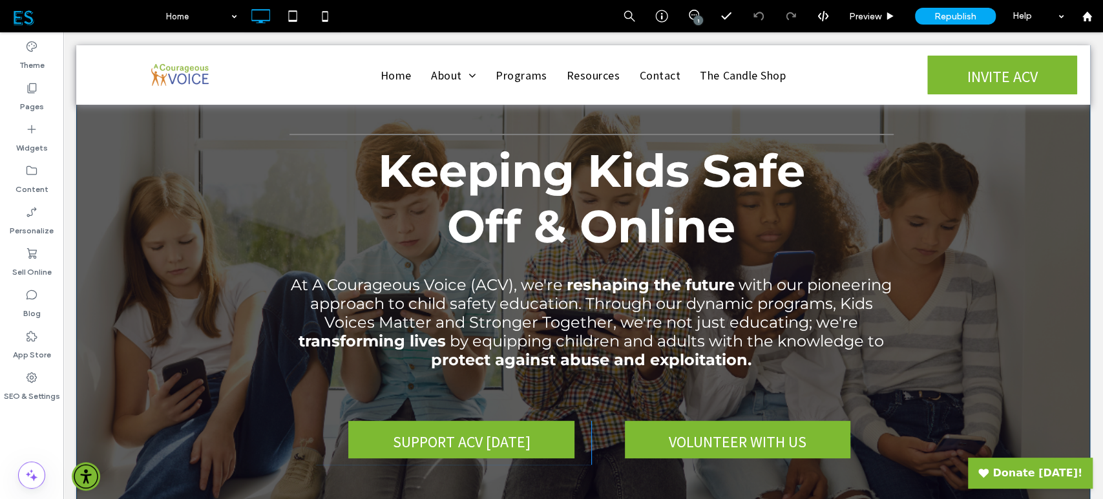
scroll to position [0, 0]
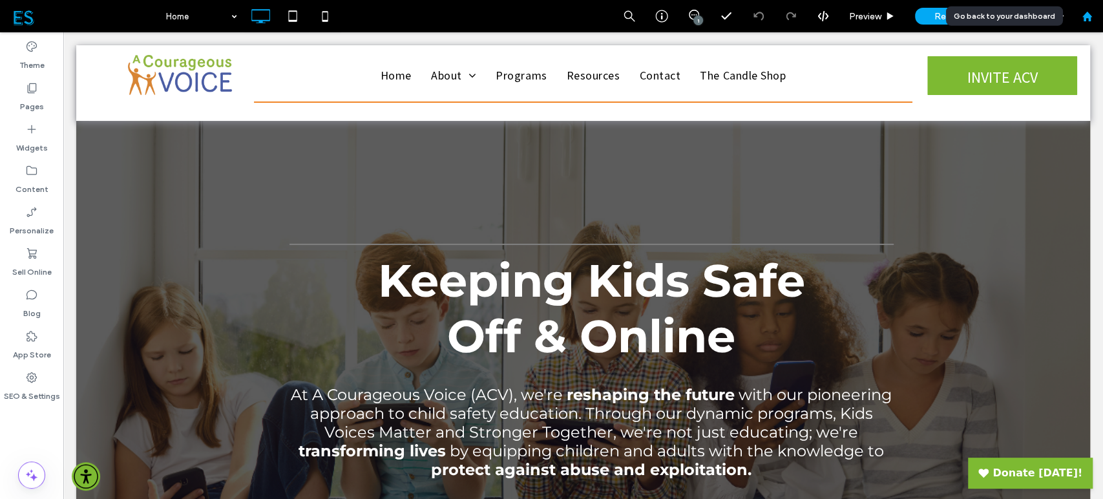
click at [1088, 18] on use at bounding box center [1086, 16] width 10 height 10
